Goal: Book appointment/travel/reservation

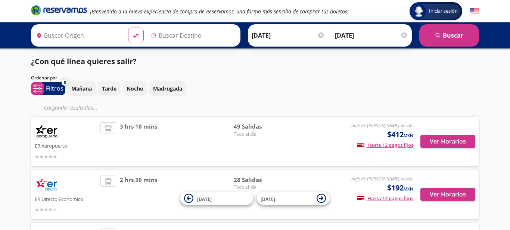
type input "[GEOGRAPHIC_DATA], [GEOGRAPHIC_DATA]"
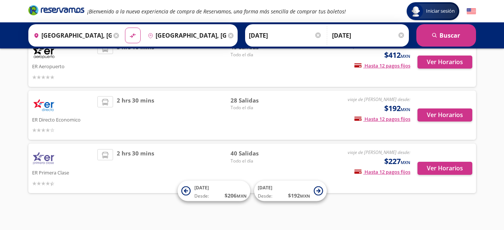
scroll to position [69, 0]
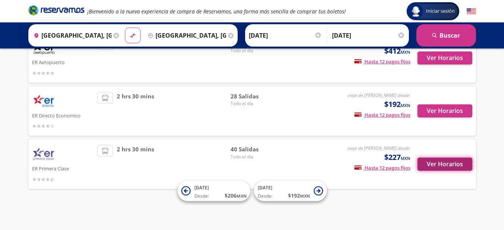
click at [448, 165] on button "Ver Horarios" at bounding box center [445, 164] width 55 height 13
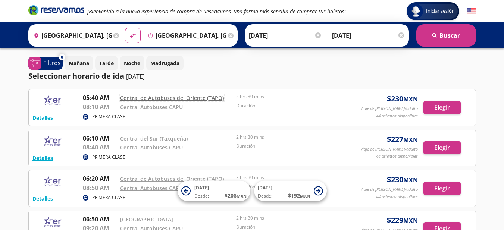
click at [209, 98] on link "Central de Autobuses del Oriente (TAPO)" at bounding box center [172, 97] width 104 height 7
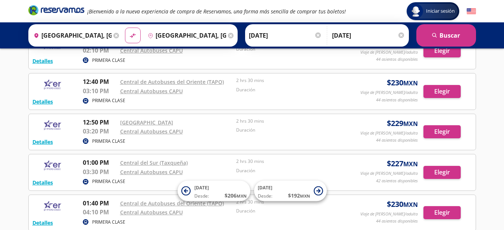
scroll to position [666, 0]
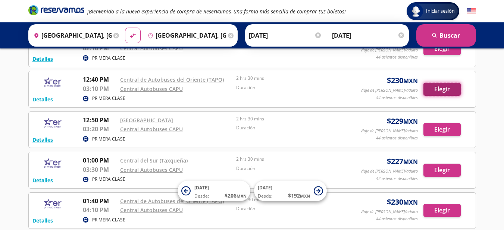
click at [436, 90] on button "Elegir" at bounding box center [441, 89] width 37 height 13
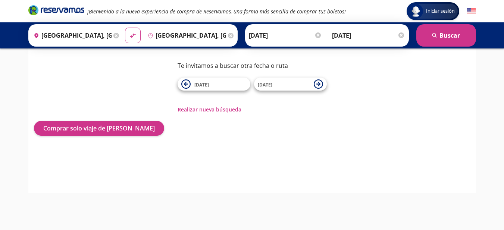
scroll to position [71, 0]
click at [219, 108] on button "Realizar nueva búsqueda" at bounding box center [210, 110] width 64 height 8
